Goal: Transaction & Acquisition: Purchase product/service

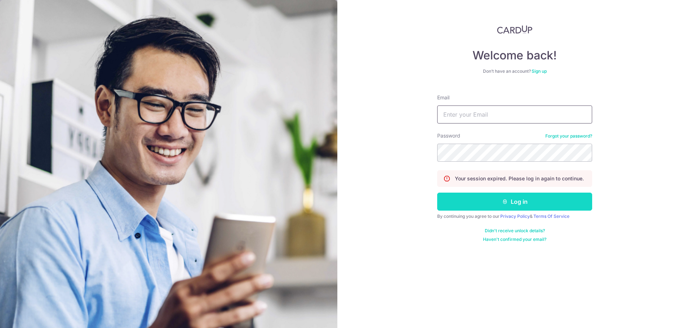
type input "birdzilla@gmail.com"
click at [481, 206] on button "Log in" at bounding box center [514, 202] width 155 height 18
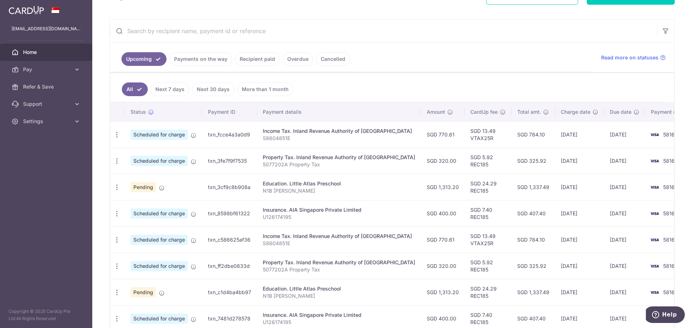
scroll to position [60, 0]
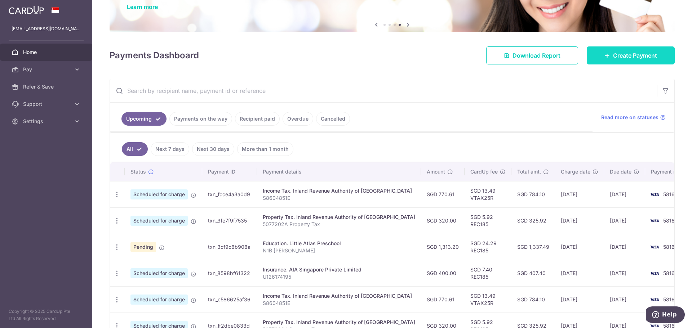
click at [616, 58] on span "Create Payment" at bounding box center [635, 55] width 44 height 9
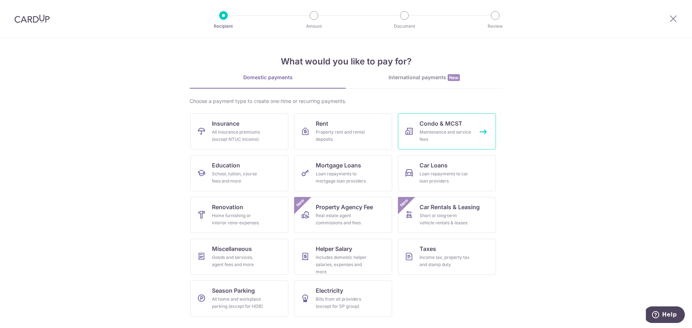
click at [434, 130] on div "Maintenance and service fees" at bounding box center [445, 136] width 52 height 14
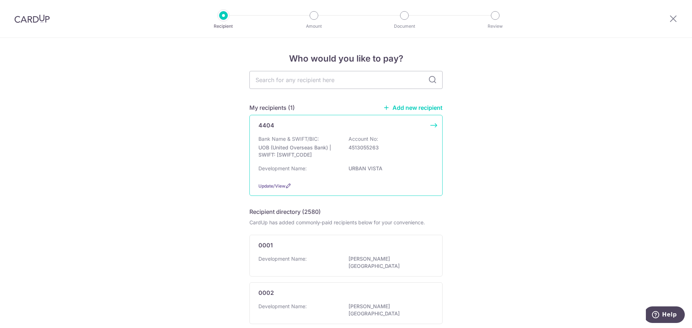
click at [418, 153] on div "Bank Name & SWIFT/BIC: UOB (United Overseas Bank) | SWIFT: UOVBSGSGXXX Account …" at bounding box center [345, 148] width 175 height 27
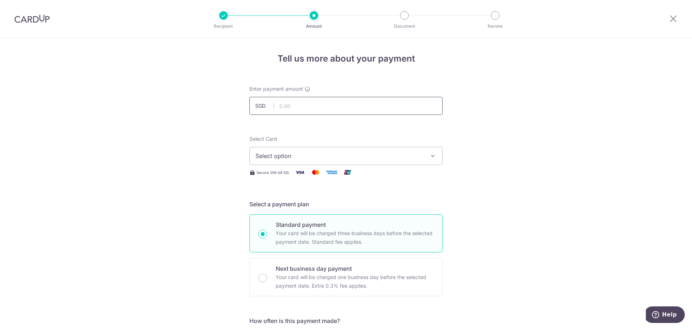
click at [291, 104] on input "text" at bounding box center [345, 106] width 193 height 18
type input "995.07"
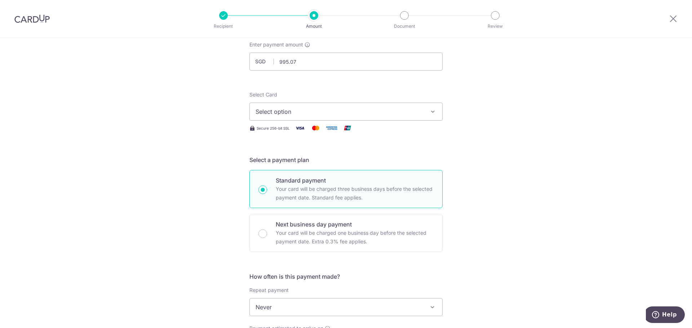
scroll to position [60, 0]
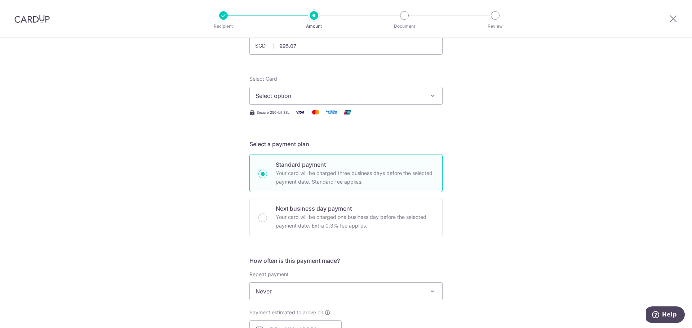
click at [273, 102] on button "Select option" at bounding box center [345, 96] width 193 height 18
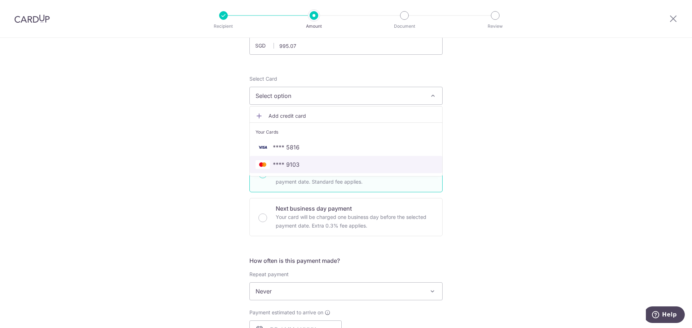
click at [288, 166] on span "**** 9103" at bounding box center [286, 164] width 27 height 9
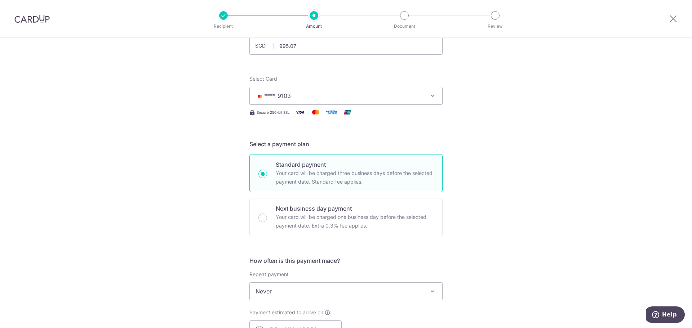
click at [201, 176] on div "Tell us more about your payment Enter payment amount SGD 995.07 995.07 Select C…" at bounding box center [346, 304] width 692 height 652
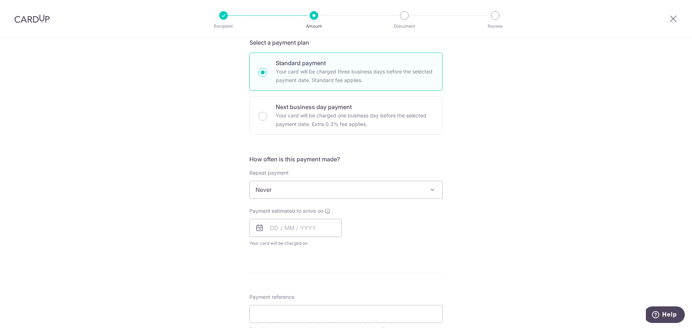
scroll to position [180, 0]
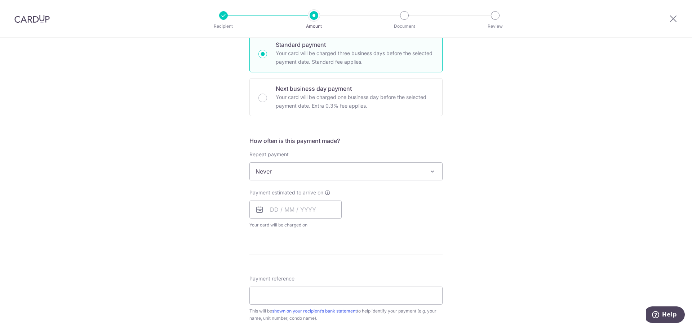
click at [279, 171] on span "Never" at bounding box center [346, 171] width 192 height 17
click at [196, 195] on div "Tell us more about your payment Enter payment amount SGD 995.07 995.07 Select C…" at bounding box center [346, 184] width 692 height 652
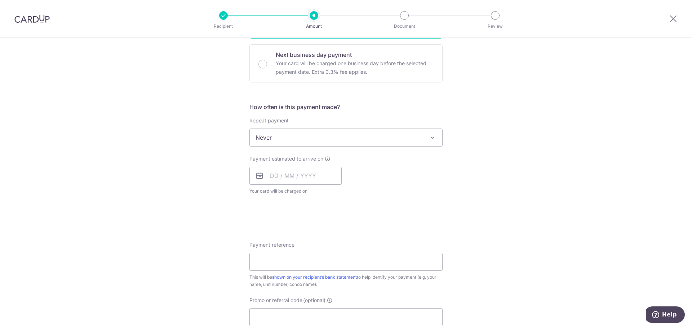
scroll to position [240, 0]
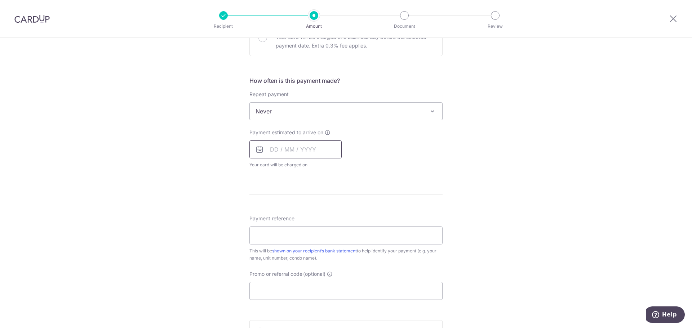
click at [282, 147] on input "text" at bounding box center [295, 149] width 92 height 18
click at [278, 257] on link "27" at bounding box center [279, 259] width 12 height 12
type input "27/10/2025"
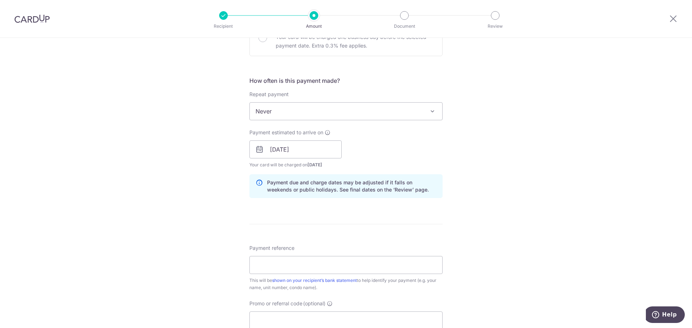
click at [218, 237] on div "Tell us more about your payment Enter payment amount SGD 995.07 995.07 Select C…" at bounding box center [346, 138] width 692 height 681
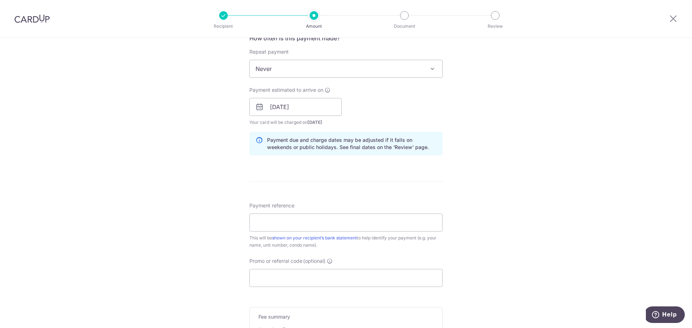
scroll to position [300, 0]
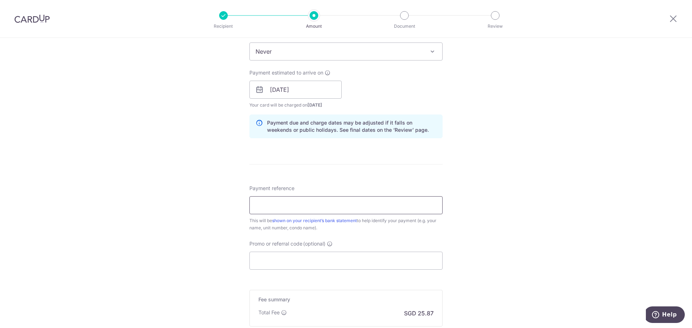
click at [267, 210] on input "Payment reference" at bounding box center [345, 205] width 193 height 18
type input "16 03-34"
click at [141, 261] on div "Tell us more about your payment Enter payment amount SGD 995.07 995.07 Select C…" at bounding box center [346, 78] width 692 height 681
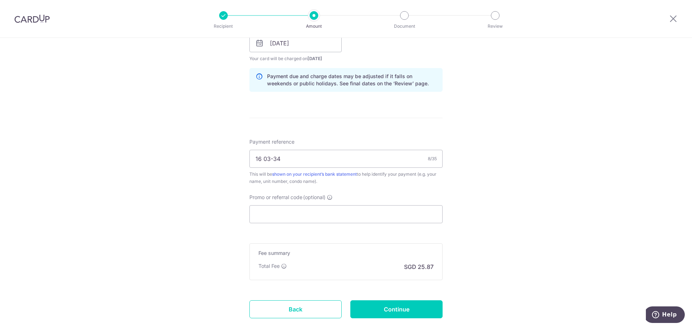
scroll to position [360, 0]
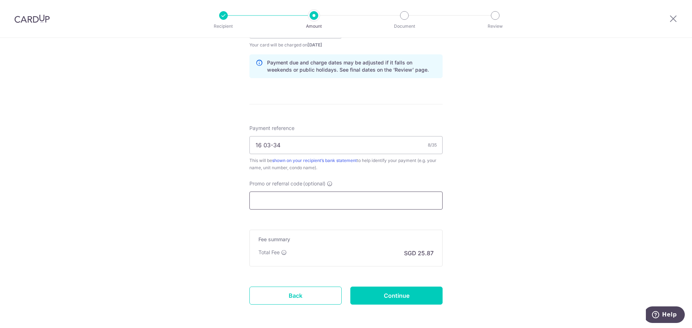
click at [325, 203] on input "Promo or referral code (optional)" at bounding box center [345, 201] width 193 height 18
paste input "OCBC90NMC"
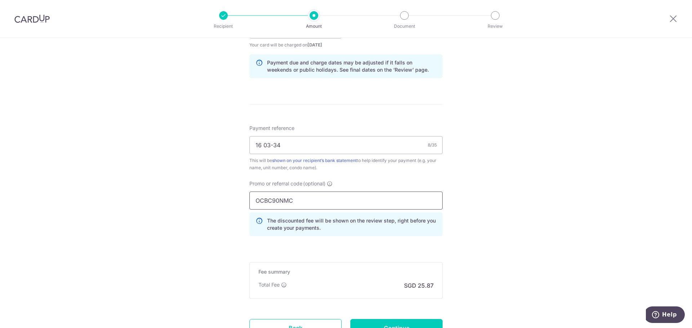
type input "OCBC90NMC"
click at [179, 202] on div "Tell us more about your payment Enter payment amount SGD 995.07 995.07 Select C…" at bounding box center [346, 35] width 692 height 714
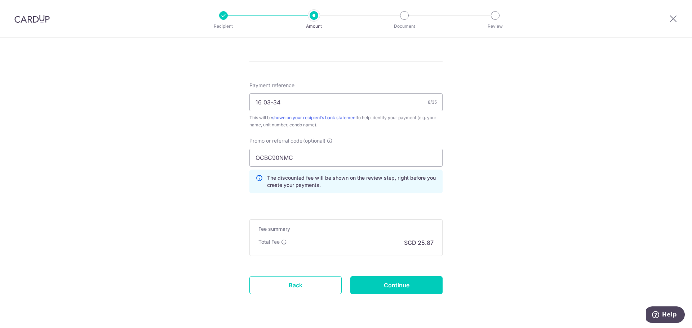
scroll to position [420, 0]
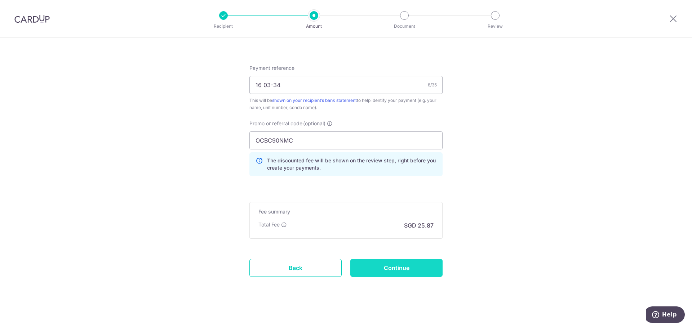
click at [406, 272] on input "Continue" at bounding box center [396, 268] width 92 height 18
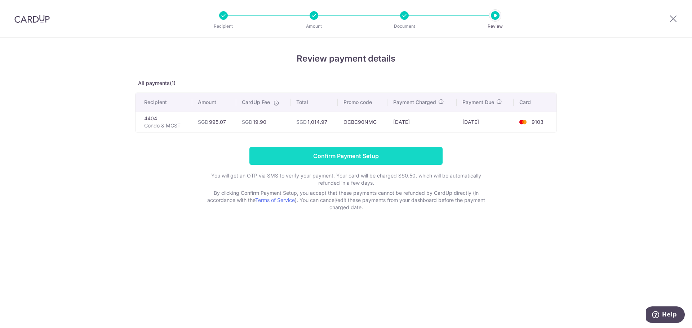
click at [312, 158] on input "Confirm Payment Setup" at bounding box center [345, 156] width 193 height 18
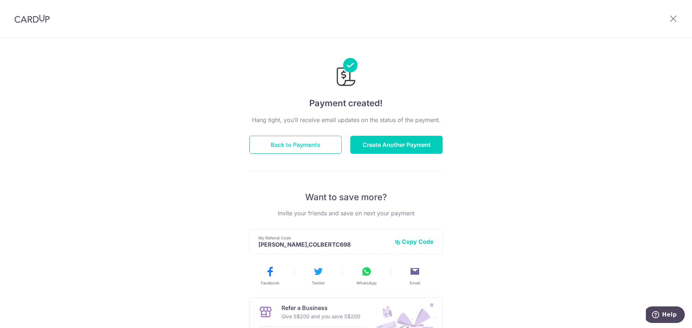
click at [316, 142] on button "Back to Payments" at bounding box center [295, 145] width 92 height 18
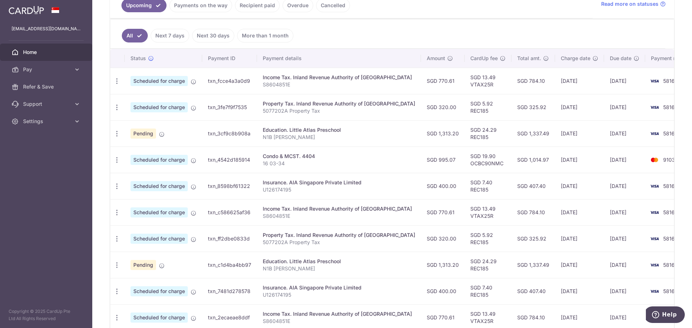
scroll to position [180, 0]
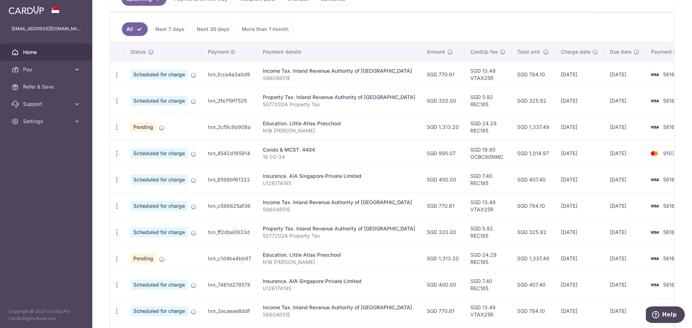
drag, startPoint x: 590, startPoint y: 153, endPoint x: 608, endPoint y: 153, distance: 18.7
click at [608, 153] on td "27/10/2025" at bounding box center [624, 153] width 41 height 26
click at [604, 154] on td "27/10/2025" at bounding box center [624, 153] width 41 height 26
drag, startPoint x: 265, startPoint y: 148, endPoint x: 291, endPoint y: 156, distance: 27.4
click at [291, 156] on td "Condo & MCST. 4404 16 03-34" at bounding box center [339, 153] width 164 height 26
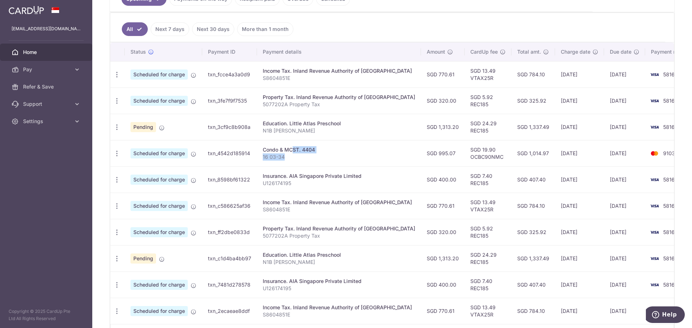
click at [289, 158] on p "16 03-34" at bounding box center [339, 156] width 152 height 7
drag, startPoint x: 302, startPoint y: 158, endPoint x: 262, endPoint y: 145, distance: 42.6
click at [262, 145] on td "Condo & MCST. 4404 16 03-34" at bounding box center [339, 153] width 164 height 26
click at [290, 154] on p "16 03-34" at bounding box center [339, 156] width 152 height 7
click at [116, 154] on icon "button" at bounding box center [117, 154] width 8 height 8
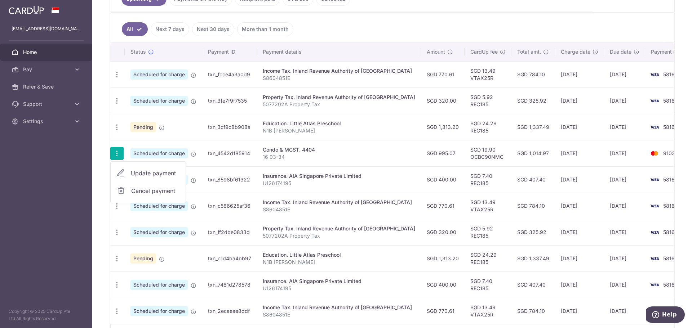
click at [292, 160] on p "16 03-34" at bounding box center [339, 156] width 152 height 7
drag, startPoint x: 272, startPoint y: 152, endPoint x: 606, endPoint y: 143, distance: 334.7
click at [606, 143] on tr "Update payment Cancel payment Scheduled for charge txn_4542d185914 Condo & MCST…" at bounding box center [404, 153] width 589 height 26
click at [604, 148] on td "27/10/2025" at bounding box center [624, 153] width 41 height 26
drag, startPoint x: 591, startPoint y: 154, endPoint x: 601, endPoint y: 155, distance: 10.5
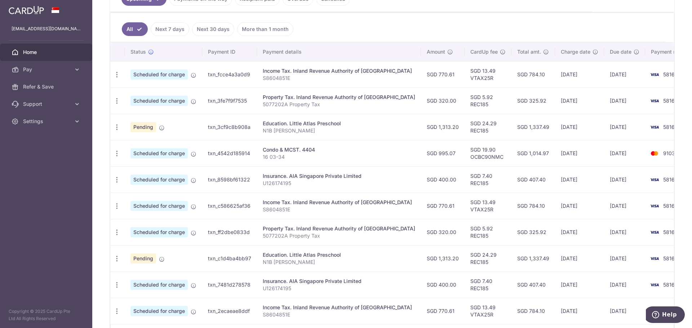
click at [604, 155] on td "27/10/2025" at bounding box center [624, 153] width 41 height 26
click at [117, 151] on icon "button" at bounding box center [117, 154] width 8 height 8
click at [68, 165] on aside "birdzilla@gmail.com Home Pay Payments Recipients Cards Refer & Save Support FAQ…" at bounding box center [46, 164] width 92 height 328
drag, startPoint x: 455, startPoint y: 152, endPoint x: 478, endPoint y: 158, distance: 23.8
click at [478, 158] on td "SGD 19.90 OCBC90NMC" at bounding box center [487, 153] width 47 height 26
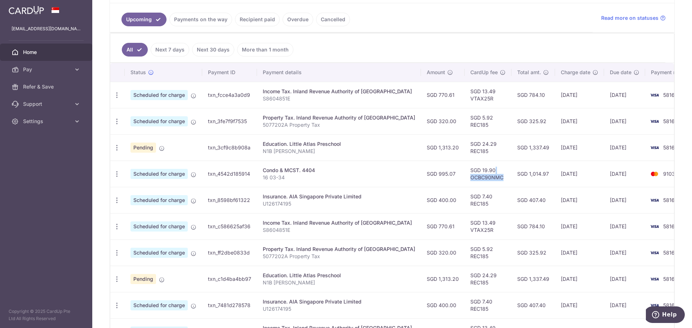
scroll to position [169, 0]
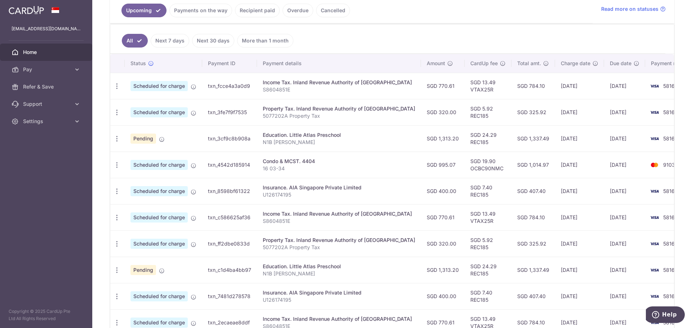
click at [555, 194] on td "06/11/2025" at bounding box center [579, 191] width 49 height 26
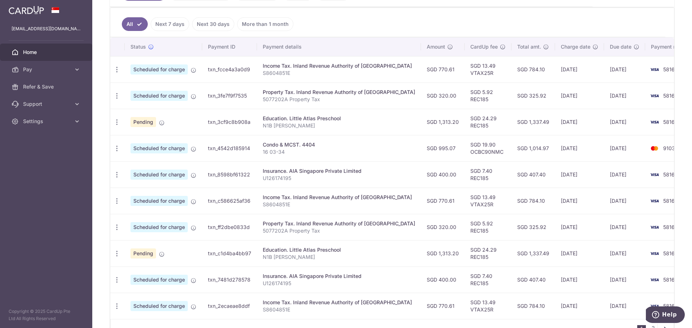
scroll to position [229, 0]
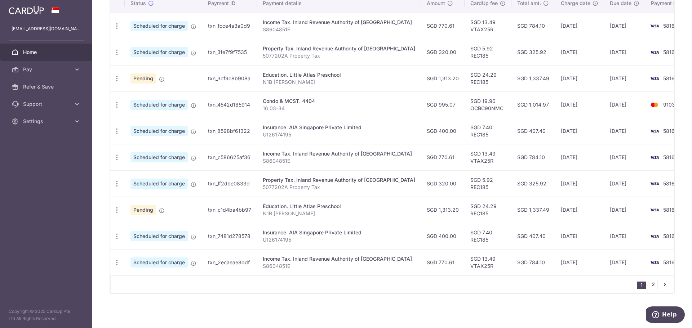
click at [649, 281] on link "2" at bounding box center [652, 284] width 9 height 9
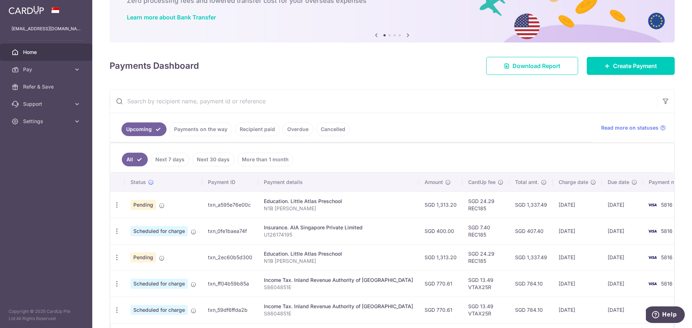
scroll to position [0, 0]
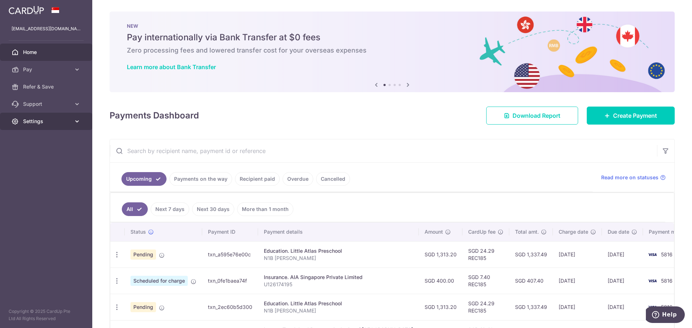
click at [61, 120] on span "Settings" at bounding box center [47, 121] width 48 height 7
click at [50, 158] on span "Logout" at bounding box center [47, 155] width 48 height 7
